Goal: Transaction & Acquisition: Purchase product/service

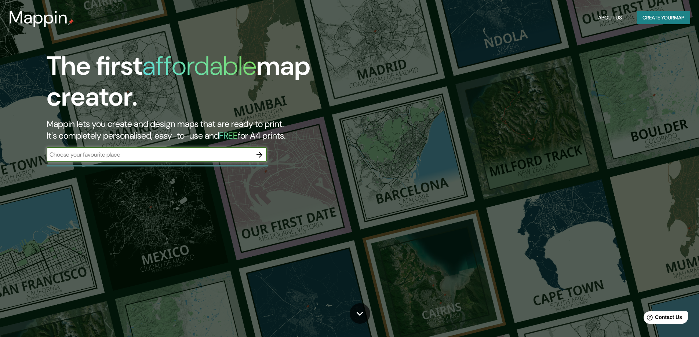
click at [139, 154] on input "text" at bounding box center [150, 154] width 206 height 8
type input "lima"
click at [80, 157] on input "lima" at bounding box center [150, 154] width 206 height 8
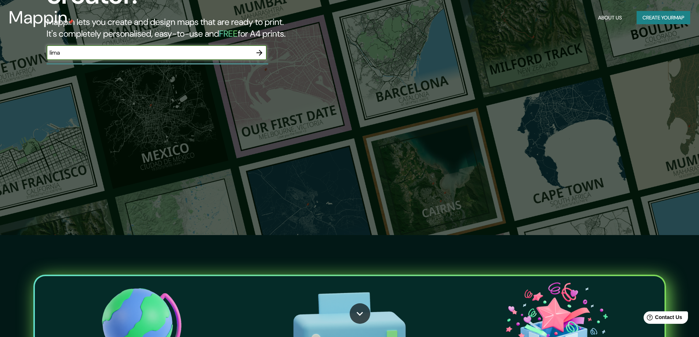
scroll to position [110, 0]
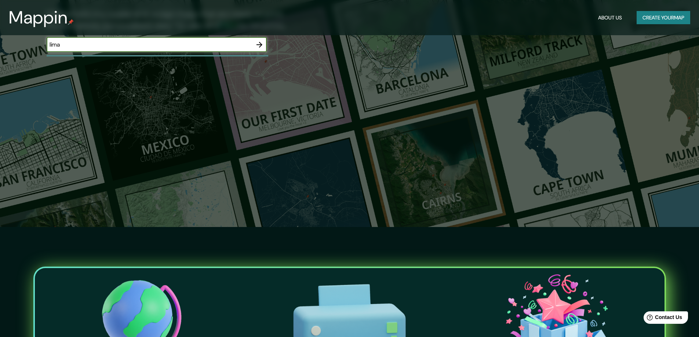
click at [259, 49] on icon "button" at bounding box center [259, 44] width 9 height 9
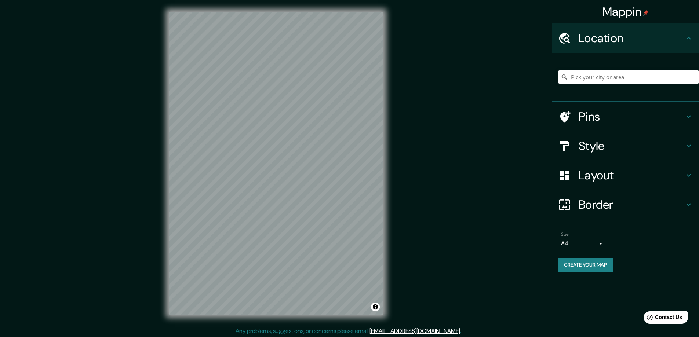
click at [604, 79] on input "Pick your city or area" at bounding box center [628, 76] width 141 height 13
type input "lima"
click at [639, 144] on h4 "Style" at bounding box center [632, 146] width 106 height 15
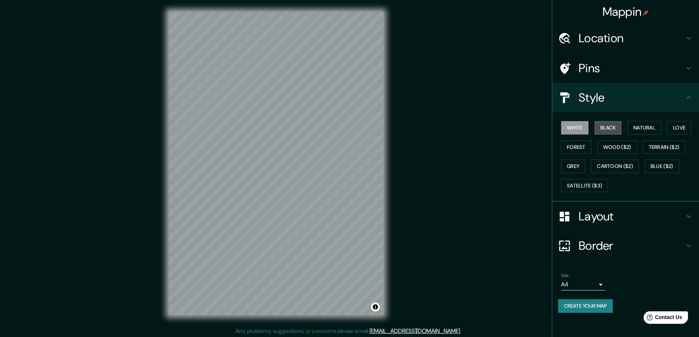
click at [607, 124] on button "Black" at bounding box center [609, 128] width 28 height 14
click at [577, 127] on button "White" at bounding box center [575, 128] width 28 height 14
click at [650, 127] on button "Natural" at bounding box center [645, 128] width 34 height 14
click at [679, 127] on button "Love" at bounding box center [679, 128] width 24 height 14
click at [650, 127] on button "Natural" at bounding box center [645, 128] width 34 height 14
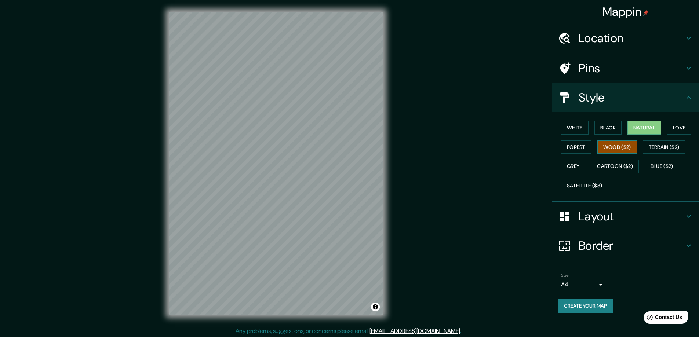
click at [624, 146] on button "Wood ($2)" at bounding box center [618, 148] width 40 height 14
click at [572, 145] on button "Forest" at bounding box center [576, 148] width 30 height 14
click at [646, 126] on button "Natural" at bounding box center [645, 128] width 34 height 14
click at [619, 126] on button "Black" at bounding box center [609, 128] width 28 height 14
click at [575, 169] on button "Grey" at bounding box center [573, 167] width 24 height 14
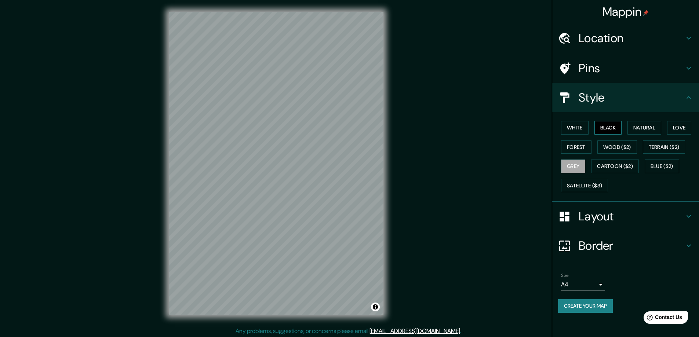
click at [611, 124] on button "Black" at bounding box center [609, 128] width 28 height 14
click at [572, 127] on button "White" at bounding box center [575, 128] width 28 height 14
click at [645, 125] on button "Natural" at bounding box center [645, 128] width 34 height 14
